Goal: Find specific page/section: Find specific page/section

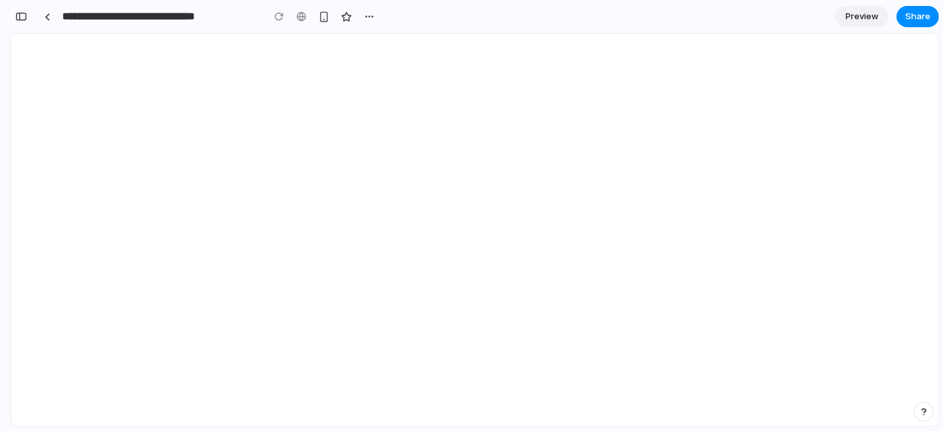
scroll to position [0, 12]
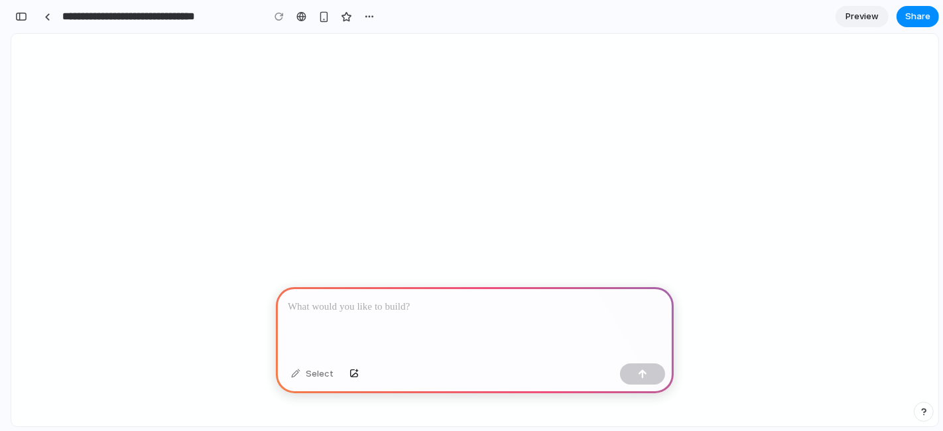
click at [414, 310] on div at bounding box center [475, 322] width 398 height 71
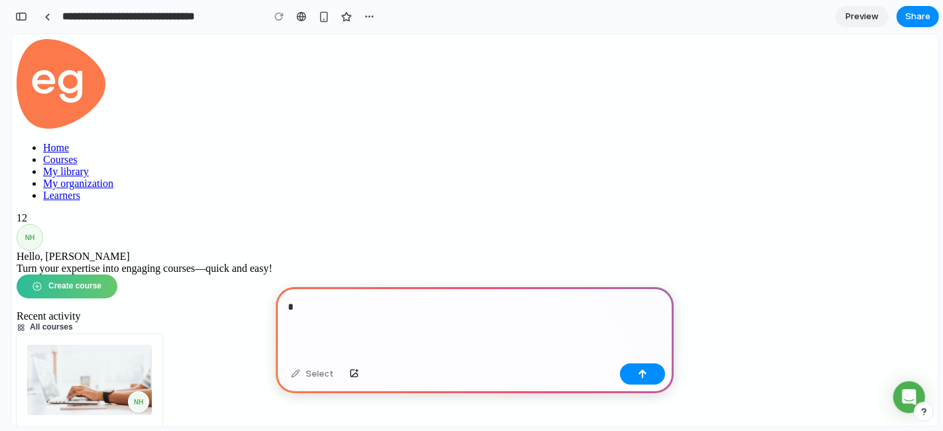
scroll to position [0, 0]
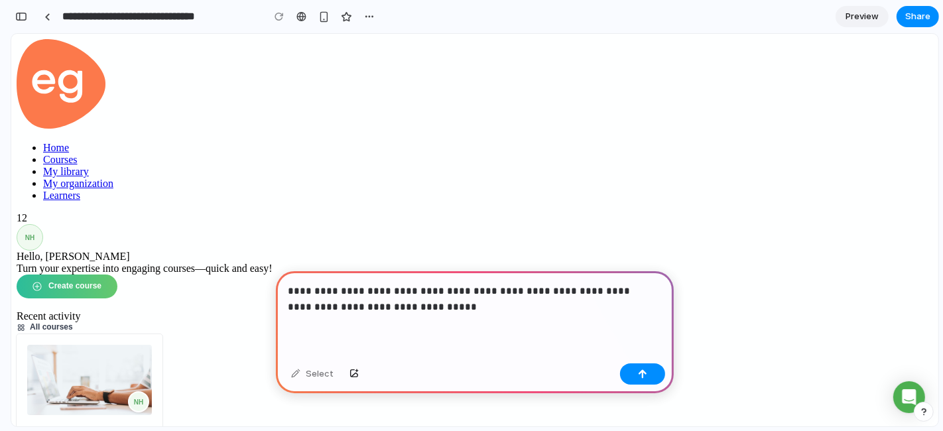
click at [452, 285] on p "**********" at bounding box center [472, 299] width 369 height 32
click at [424, 298] on p "**********" at bounding box center [472, 299] width 369 height 32
click at [639, 377] on div "button" at bounding box center [642, 373] width 9 height 9
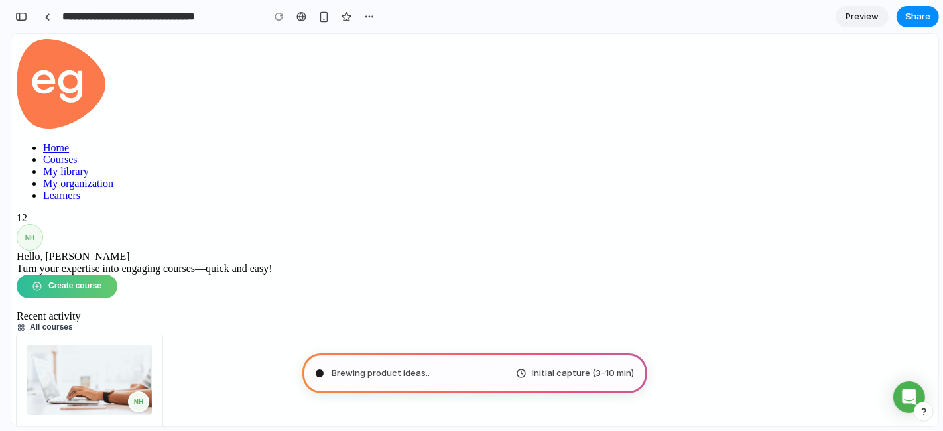
type input "**********"
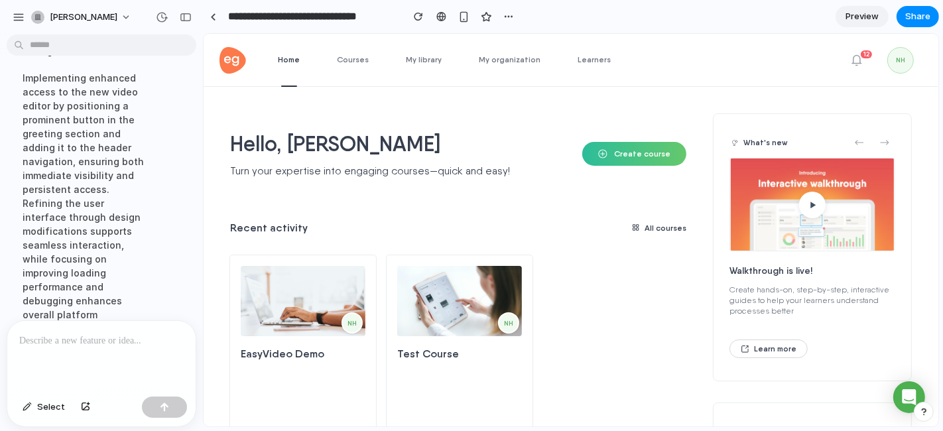
scroll to position [473, 0]
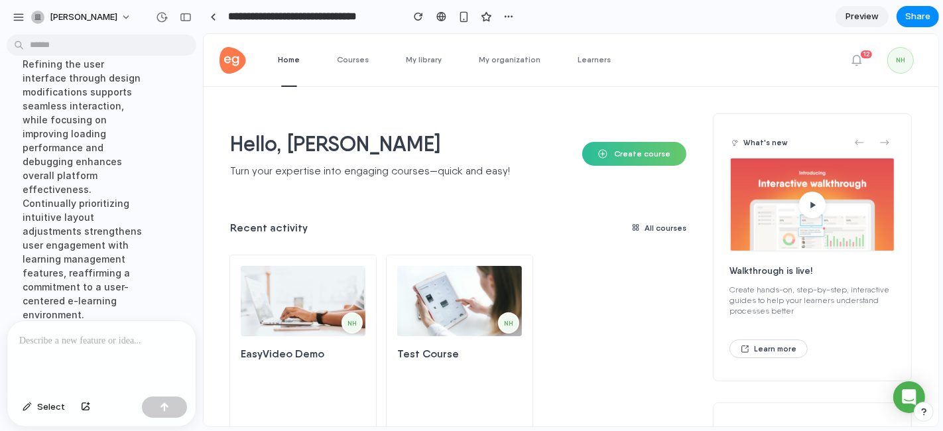
click at [117, 345] on div at bounding box center [101, 356] width 188 height 70
click at [107, 246] on div "Implementing enhanced access to the new video editor by positioning a prominent…" at bounding box center [84, 127] width 145 height 406
click at [108, 322] on div at bounding box center [101, 356] width 188 height 70
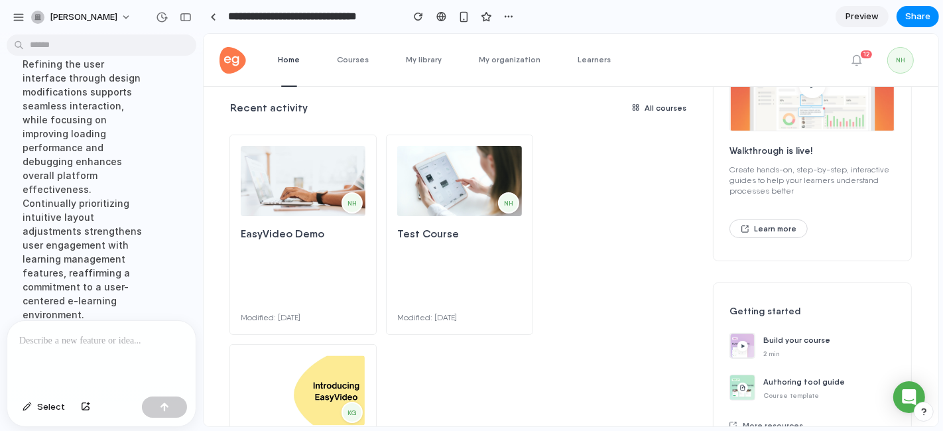
scroll to position [0, 0]
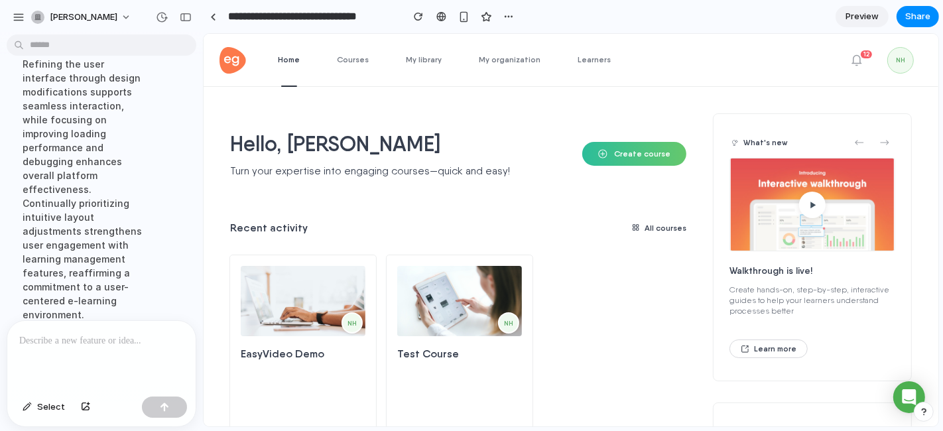
click at [44, 361] on div at bounding box center [101, 356] width 188 height 70
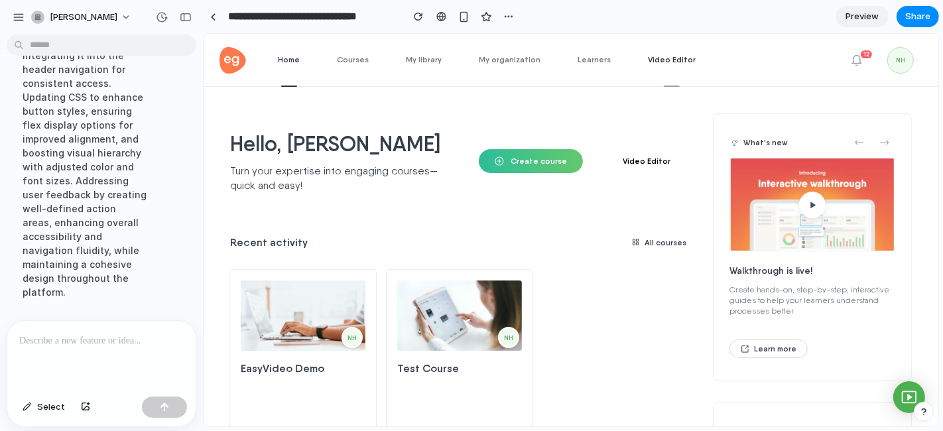
click at [647, 56] on span "Video Editor" at bounding box center [671, 59] width 48 height 11
drag, startPoint x: 568, startPoint y: 55, endPoint x: 475, endPoint y: 65, distance: 93.4
click at [475, 65] on ul "Home Courses My library My organization Learners Video Editor" at bounding box center [486, 59] width 418 height 52
click at [478, 65] on link "My organization" at bounding box center [509, 59] width 62 height 52
drag, startPoint x: 424, startPoint y: 60, endPoint x: 359, endPoint y: 66, distance: 65.9
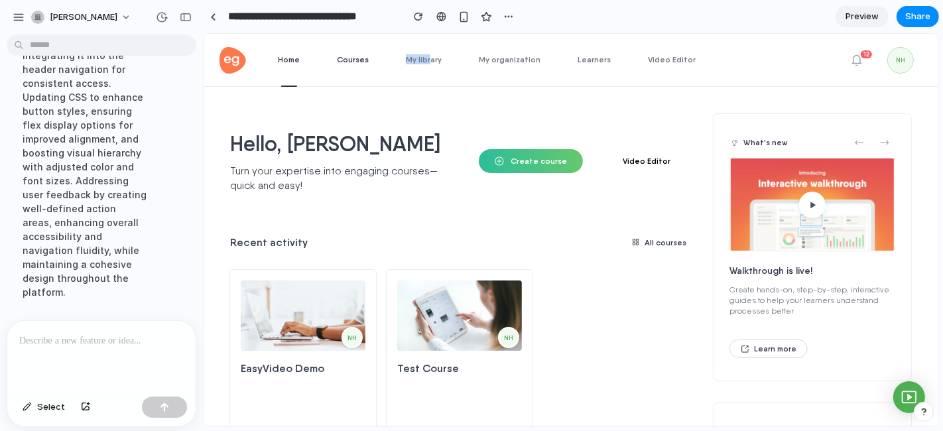
click at [359, 66] on ul "Home Courses My library My organization Learners Video Editor" at bounding box center [486, 59] width 418 height 52
click at [359, 66] on link "Courses" at bounding box center [352, 59] width 32 height 52
click at [643, 164] on span "Video Editor" at bounding box center [646, 160] width 48 height 11
click at [662, 62] on span "Video Editor" at bounding box center [671, 59] width 48 height 11
